Goal: Find specific page/section: Find specific page/section

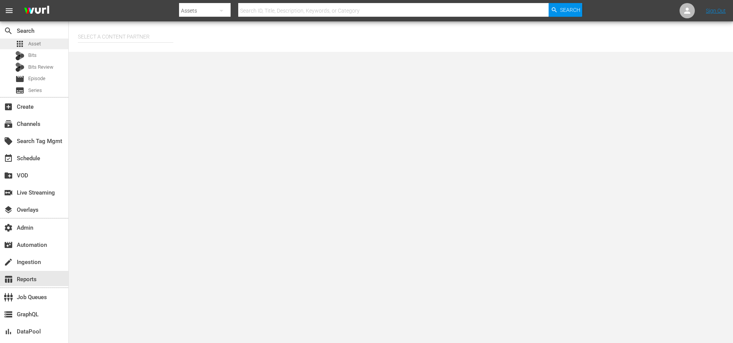
click at [24, 44] on div "apps Asset" at bounding box center [28, 44] width 26 height 11
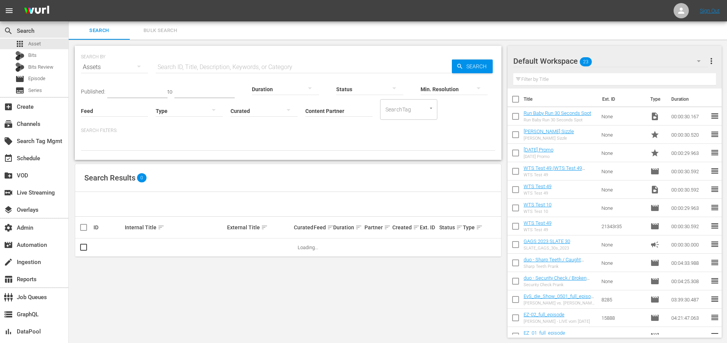
click at [321, 113] on input "Content Partner" at bounding box center [338, 111] width 67 height 27
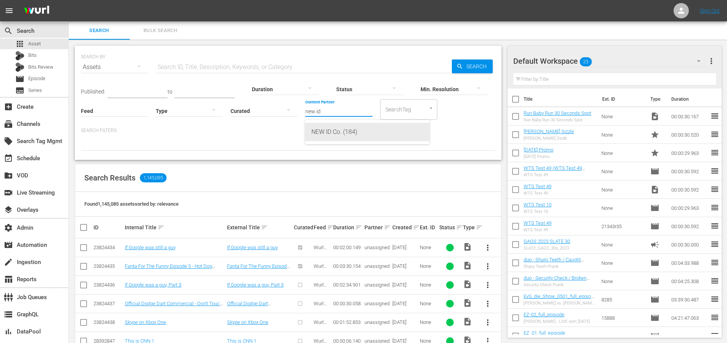
click at [348, 134] on div "NEW ID Co. (184)" at bounding box center [367, 132] width 112 height 18
type input "NEW ID Co. (184)"
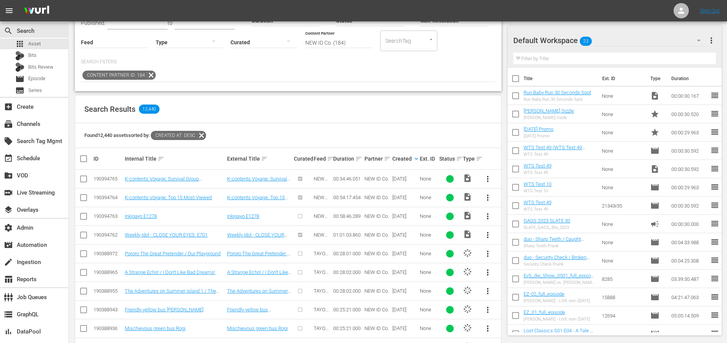
scroll to position [78, 0]
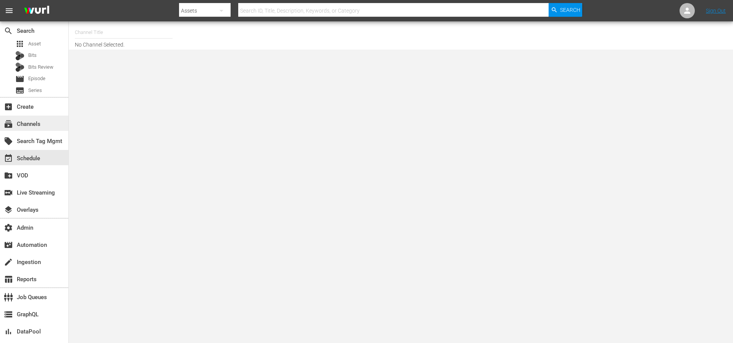
click at [28, 123] on div "subscriptions Channels" at bounding box center [21, 122] width 43 height 7
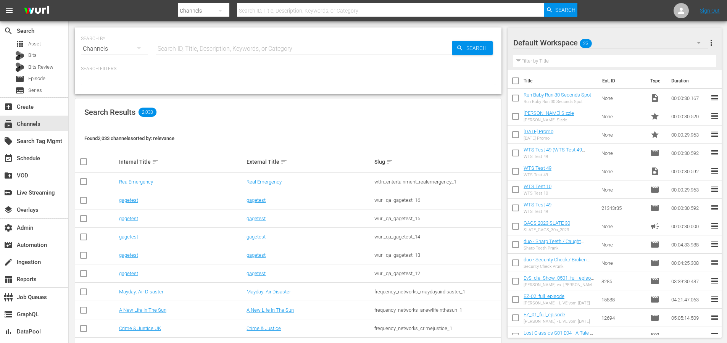
click at [218, 45] on input "text" at bounding box center [304, 49] width 296 height 18
type input "fubo"
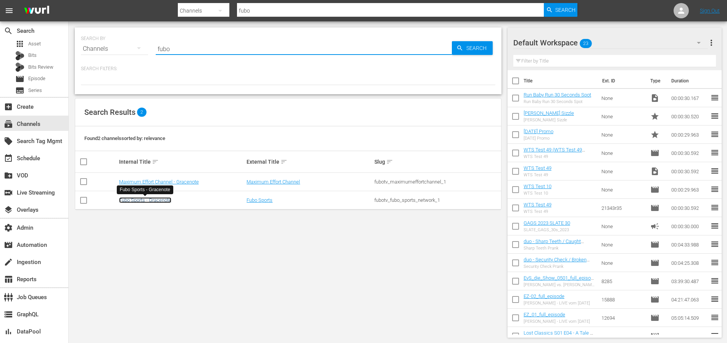
click at [164, 200] on link "Fubo Sports - Gracenote" at bounding box center [145, 200] width 52 height 6
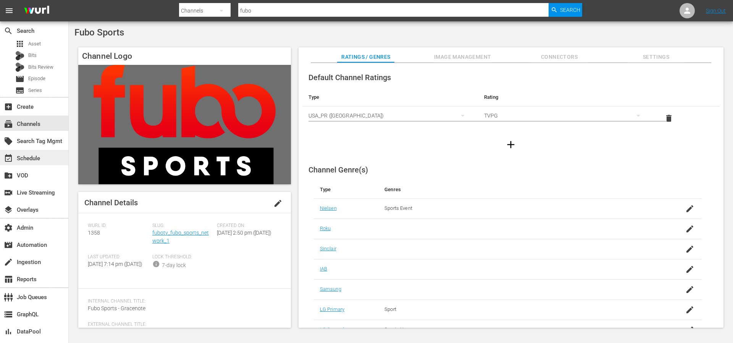
click at [45, 161] on div "event_available Schedule" at bounding box center [34, 157] width 68 height 15
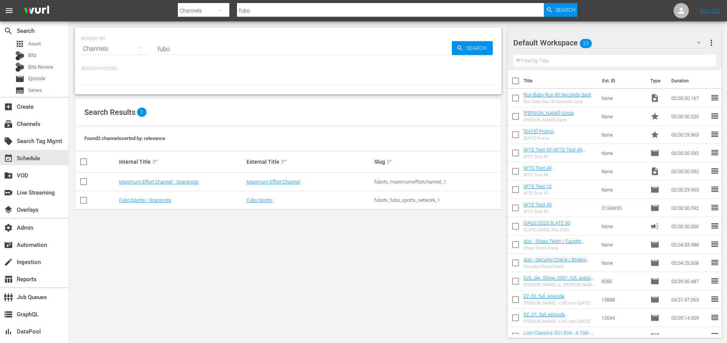
click at [293, 67] on p "Search Filters:" at bounding box center [288, 69] width 414 height 6
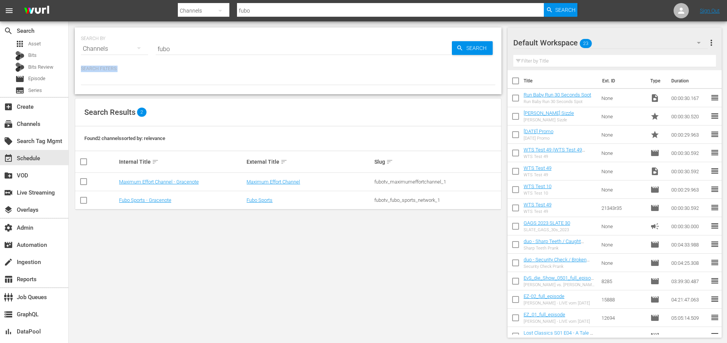
click at [293, 67] on p "Search Filters:" at bounding box center [288, 69] width 414 height 6
